Goal: Task Accomplishment & Management: Complete application form

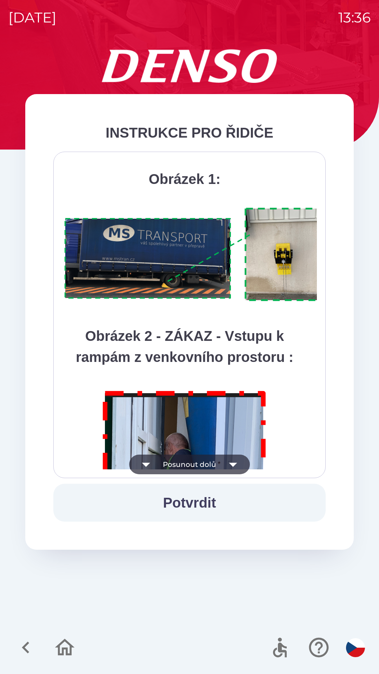
scroll to position [3947, 0]
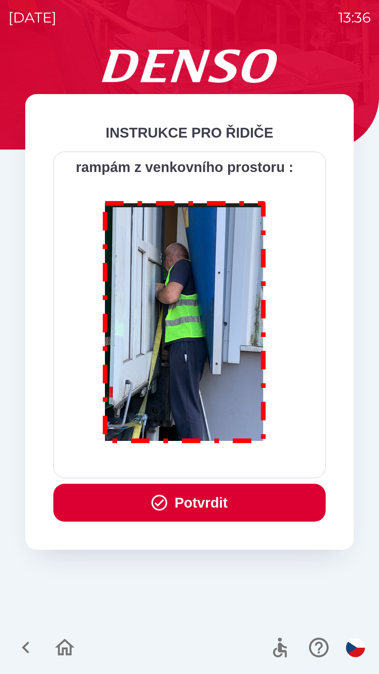
click at [221, 506] on button "Potvrdit" at bounding box center [189, 503] width 273 height 38
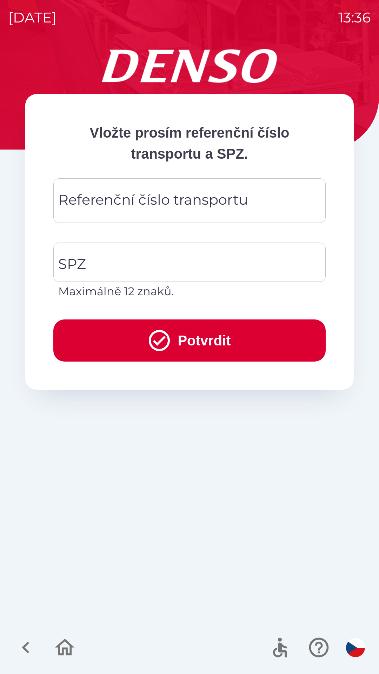
click at [165, 200] on div "Referenční číslo transportu Referenční číslo transportu" at bounding box center [189, 200] width 273 height 45
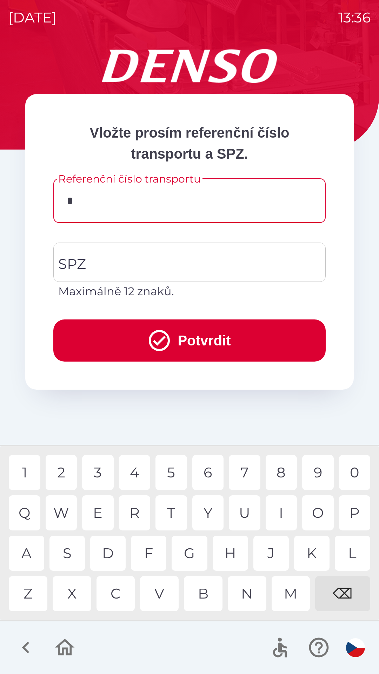
click at [106, 472] on div "3" at bounding box center [98, 472] width 32 height 35
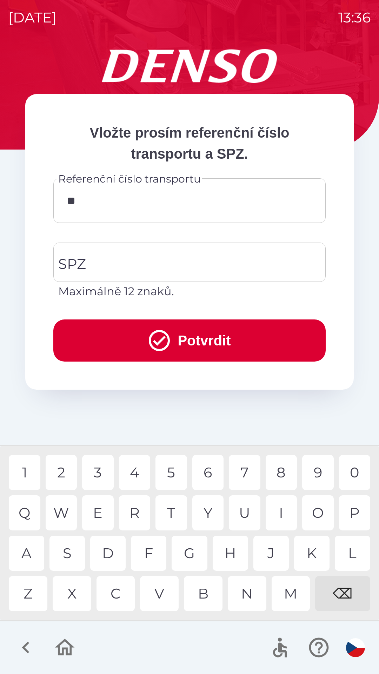
click at [209, 474] on div "6" at bounding box center [208, 472] width 32 height 35
click at [138, 476] on div "4" at bounding box center [135, 472] width 32 height 35
click at [245, 475] on div "7" at bounding box center [245, 472] width 32 height 35
click at [246, 477] on div "7" at bounding box center [245, 472] width 32 height 35
type input "******"
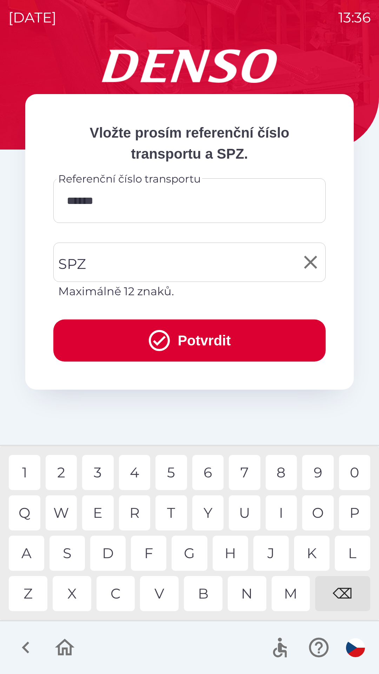
click at [121, 254] on input "SPZ" at bounding box center [185, 262] width 256 height 33
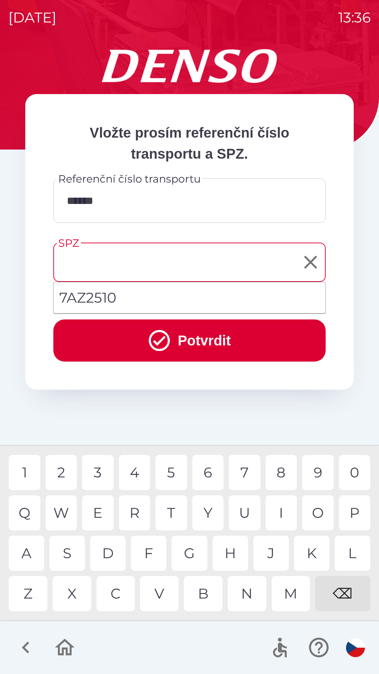
click at [133, 301] on li "7AZ2510" at bounding box center [190, 297] width 272 height 25
type input "*******"
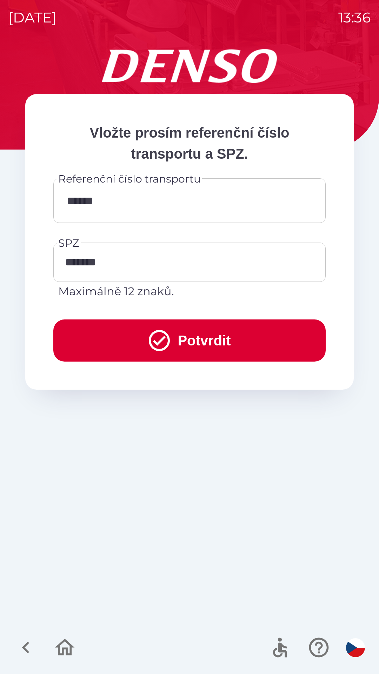
click at [199, 340] on button "Potvrdit" at bounding box center [189, 341] width 273 height 42
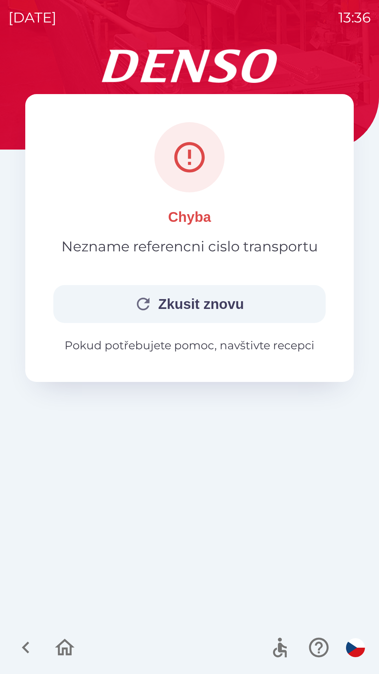
click at [227, 305] on button "Zkusit znovu" at bounding box center [189, 304] width 273 height 38
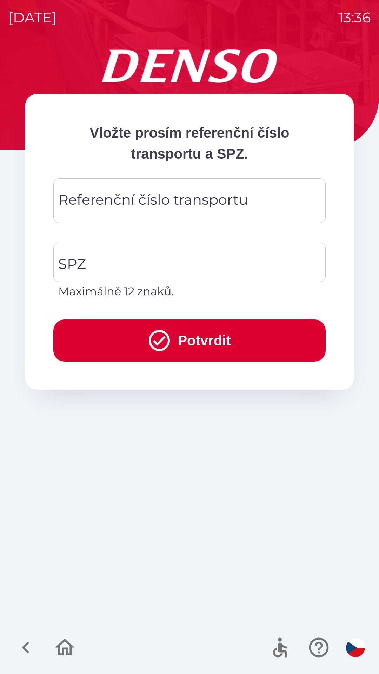
click at [193, 209] on div "Referenční číslo transportu Referenční číslo transportu" at bounding box center [189, 200] width 273 height 45
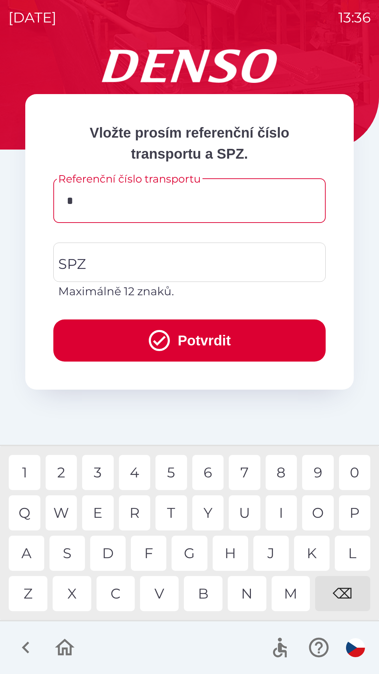
click at [101, 473] on div "3" at bounding box center [98, 472] width 32 height 35
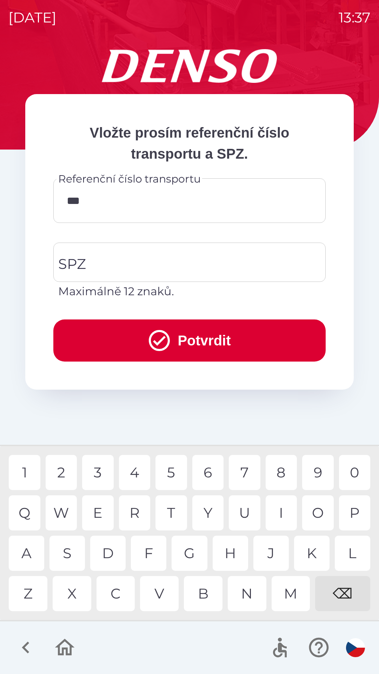
click at [208, 474] on div "6" at bounding box center [208, 472] width 32 height 35
type input "******"
click at [140, 472] on div "4" at bounding box center [135, 472] width 32 height 35
click at [147, 263] on input "SPZ" at bounding box center [185, 262] width 256 height 33
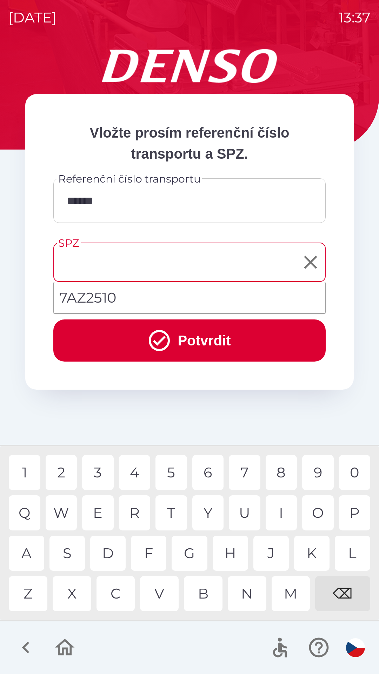
click at [127, 303] on li "7AZ2510" at bounding box center [190, 297] width 272 height 25
type input "*******"
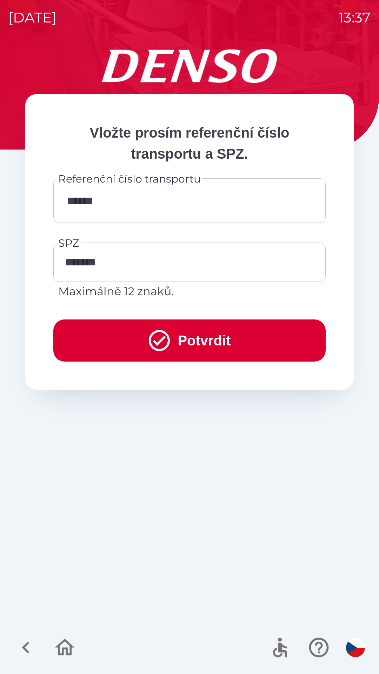
click at [199, 340] on button "Potvrdit" at bounding box center [189, 341] width 273 height 42
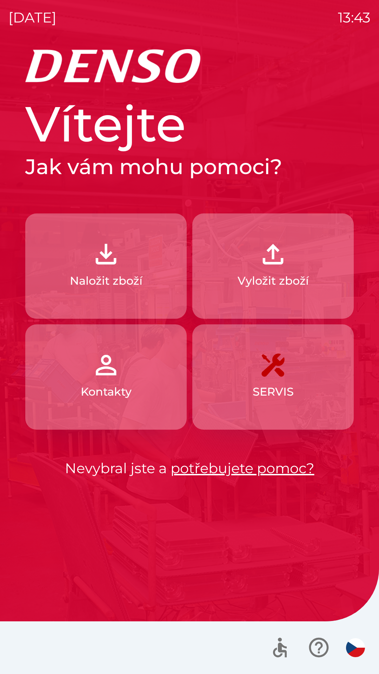
click at [113, 260] on img "button" at bounding box center [106, 254] width 31 height 31
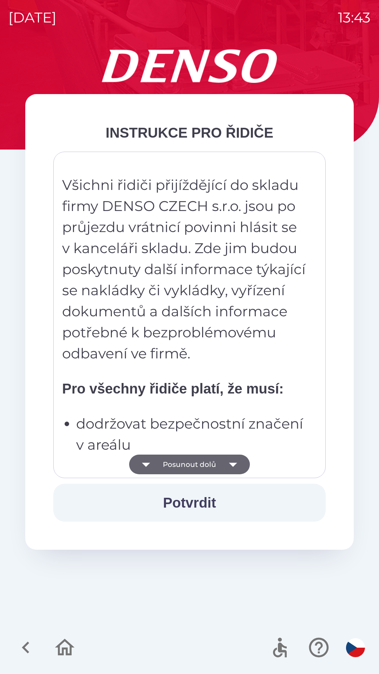
click at [233, 463] on icon "button" at bounding box center [233, 465] width 20 height 20
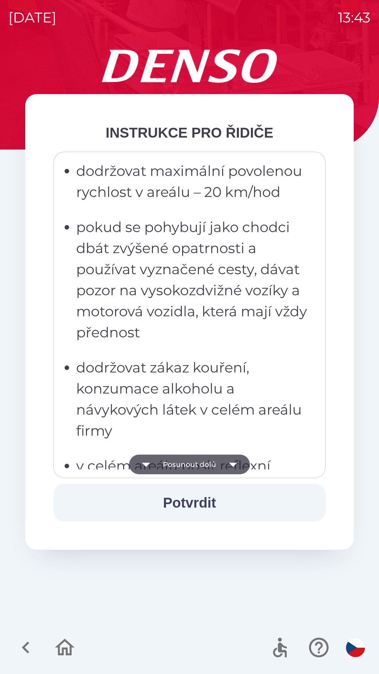
click at [235, 460] on icon "button" at bounding box center [233, 465] width 20 height 20
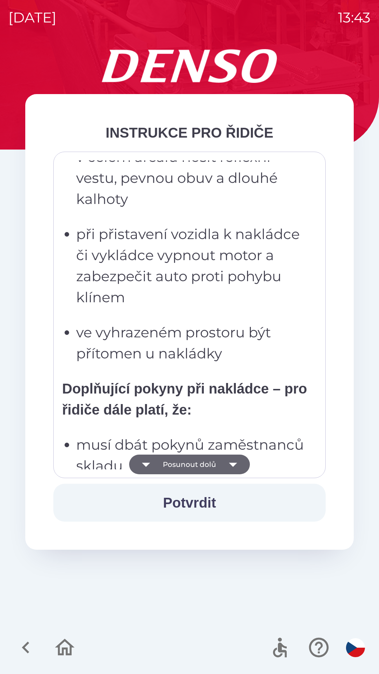
click at [234, 462] on icon "button" at bounding box center [233, 465] width 20 height 20
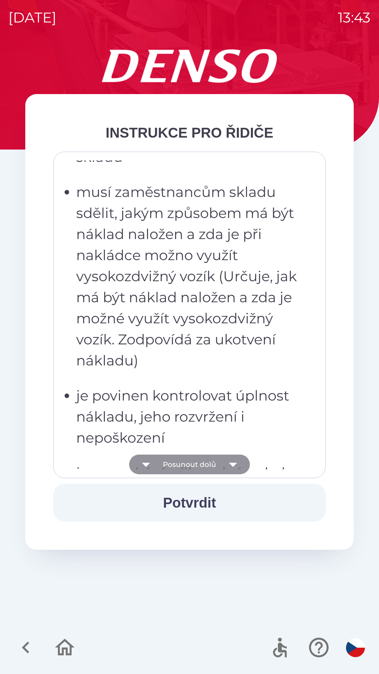
click at [234, 465] on icon "button" at bounding box center [233, 465] width 8 height 4
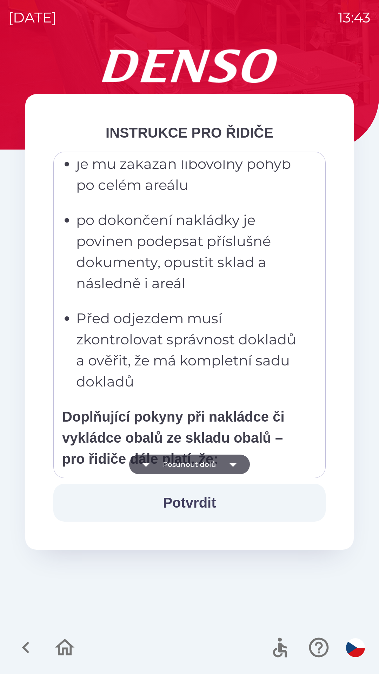
click at [235, 466] on icon "button" at bounding box center [233, 465] width 20 height 20
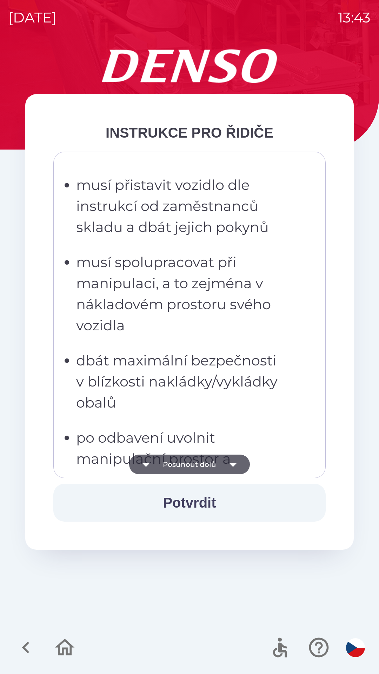
click at [240, 469] on icon "button" at bounding box center [233, 465] width 20 height 20
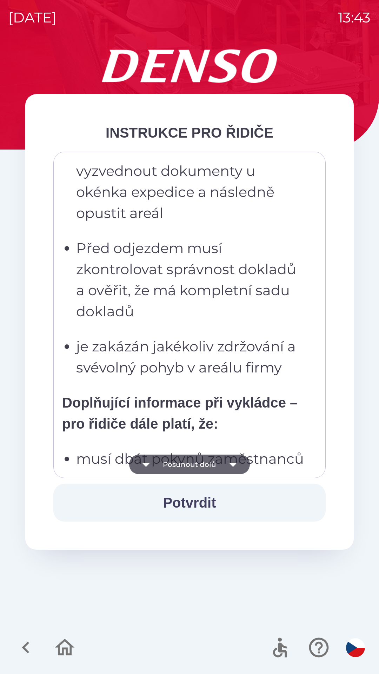
click at [233, 464] on icon "button" at bounding box center [233, 465] width 8 height 4
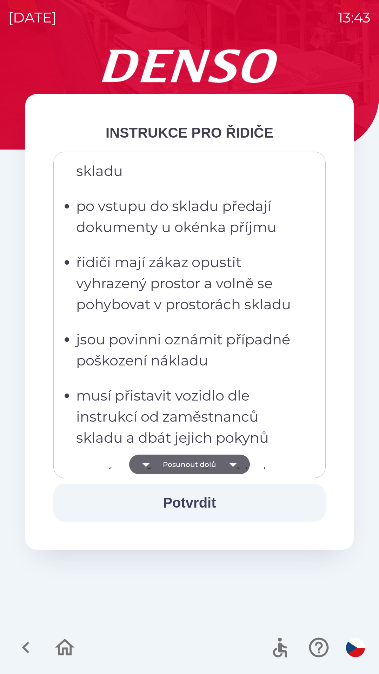
click at [237, 461] on icon "button" at bounding box center [233, 465] width 20 height 20
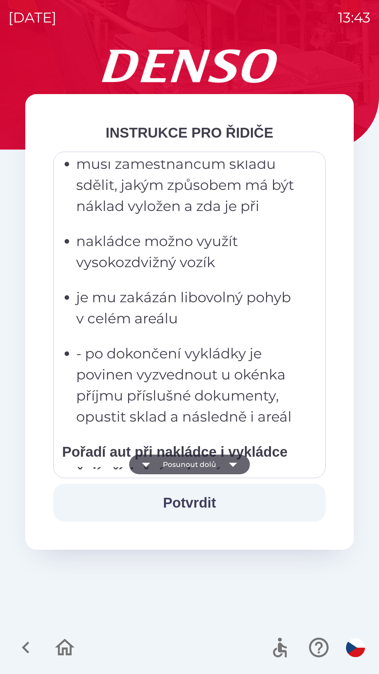
click at [230, 467] on icon "button" at bounding box center [233, 465] width 20 height 20
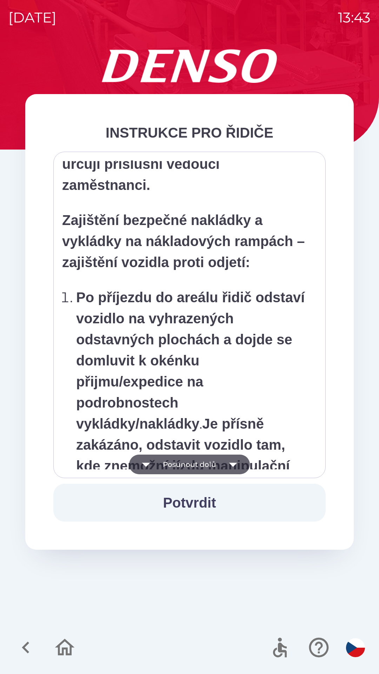
click at [231, 465] on icon "button" at bounding box center [233, 465] width 8 height 4
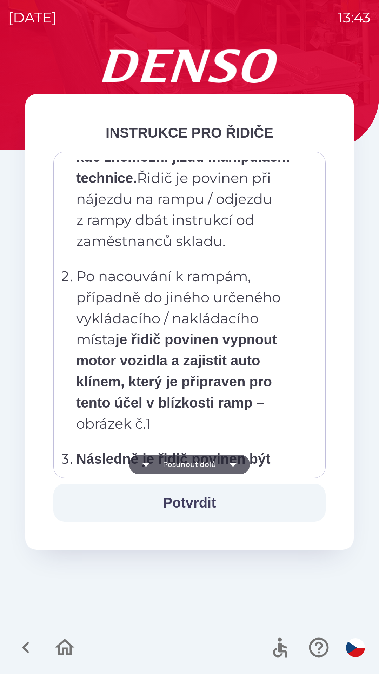
click at [231, 469] on icon "button" at bounding box center [233, 465] width 20 height 20
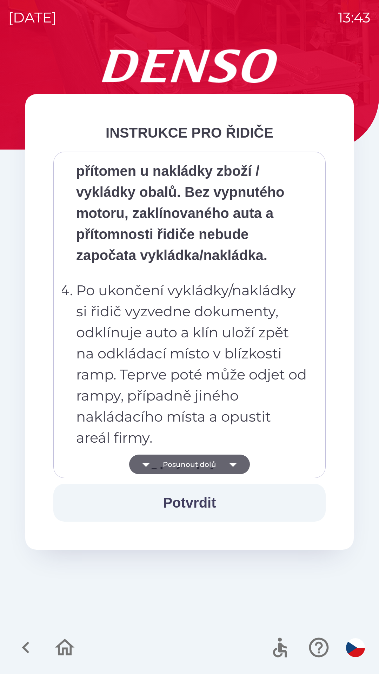
click at [235, 462] on icon "button" at bounding box center [233, 465] width 20 height 20
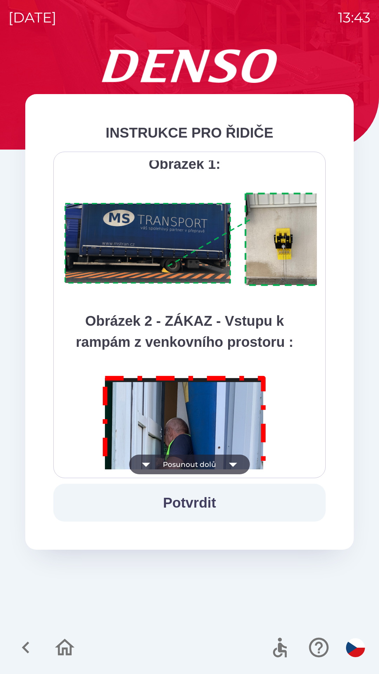
click at [233, 464] on icon "button" at bounding box center [233, 465] width 8 height 4
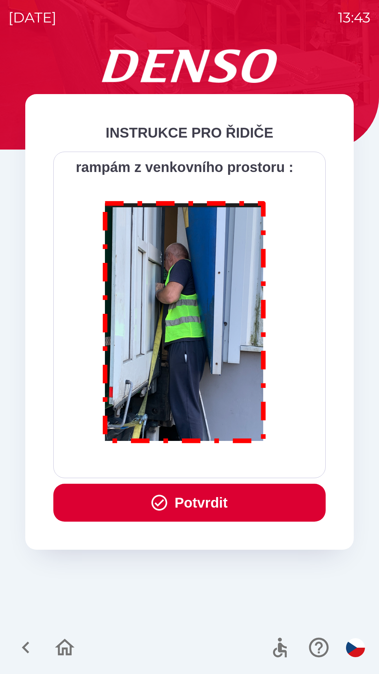
click at [220, 502] on button "Potvrdit" at bounding box center [189, 503] width 273 height 38
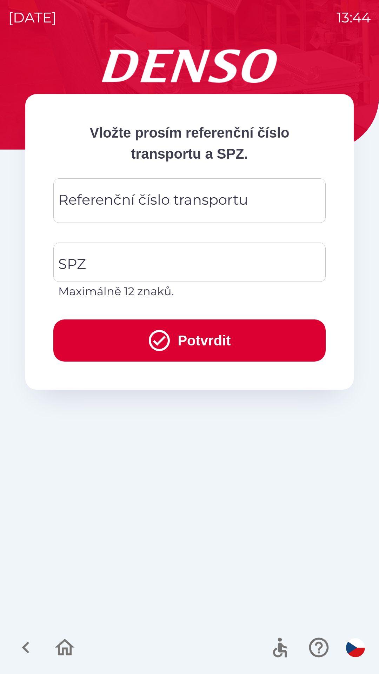
click at [198, 208] on div "Referenční číslo transportu Referenční číslo transportu" at bounding box center [189, 200] width 273 height 45
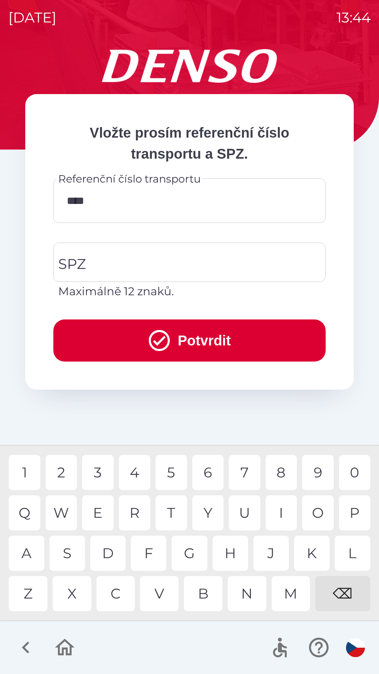
click at [26, 473] on div "1" at bounding box center [25, 472] width 32 height 35
click at [172, 471] on div "5" at bounding box center [172, 472] width 32 height 35
type input "**********"
click at [197, 266] on input "SPZ" at bounding box center [185, 262] width 256 height 33
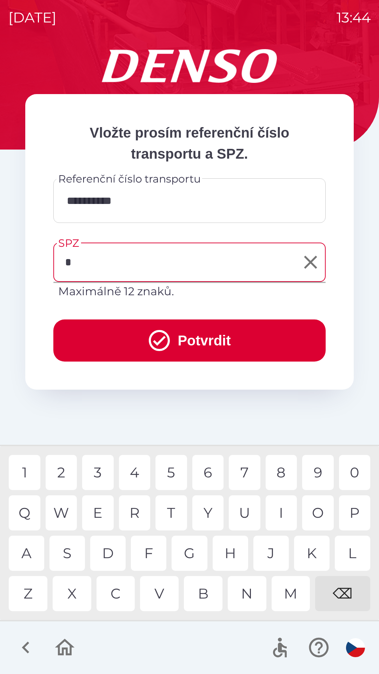
click at [67, 468] on div "2" at bounding box center [62, 472] width 32 height 35
click at [70, 549] on div "S" at bounding box center [67, 553] width 35 height 35
type input "*******"
click at [65, 476] on div "2" at bounding box center [62, 472] width 32 height 35
click at [161, 339] on icon "submit" at bounding box center [159, 340] width 21 height 21
